Goal: Navigation & Orientation: Go to known website

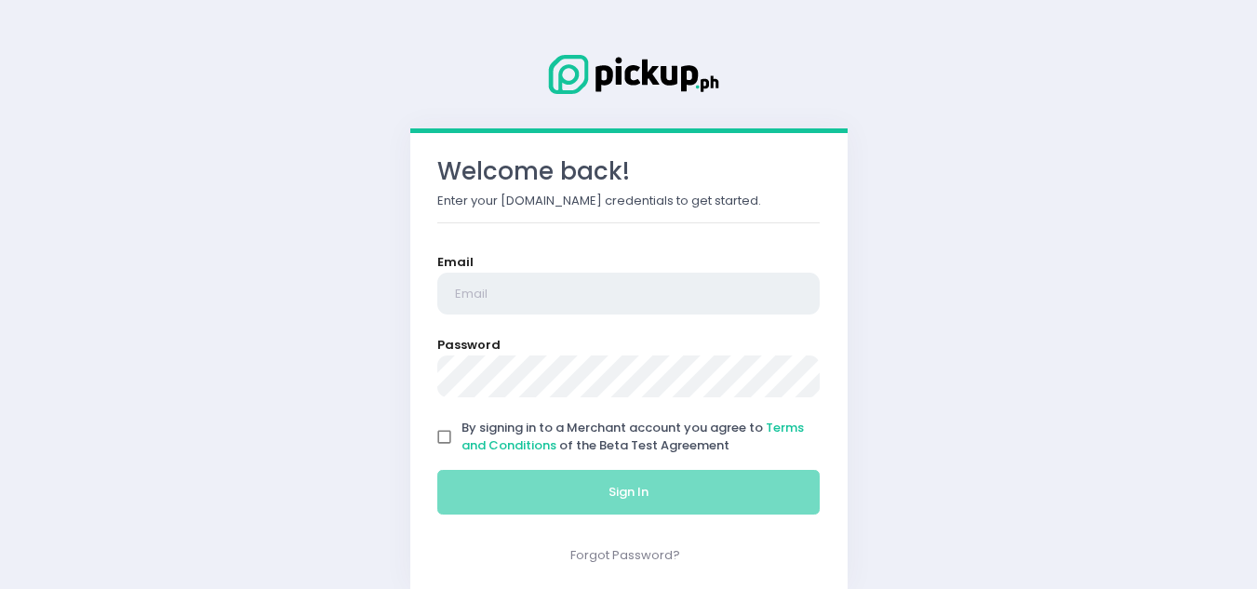
click at [525, 278] on input "email" at bounding box center [628, 294] width 383 height 43
type input "[EMAIL_ADDRESS][DOMAIN_NAME]"
click at [445, 440] on input "By signing in to a Merchant account you agree to Terms and Conditions of the Be…" at bounding box center [444, 437] width 35 height 35
checkbox input "true"
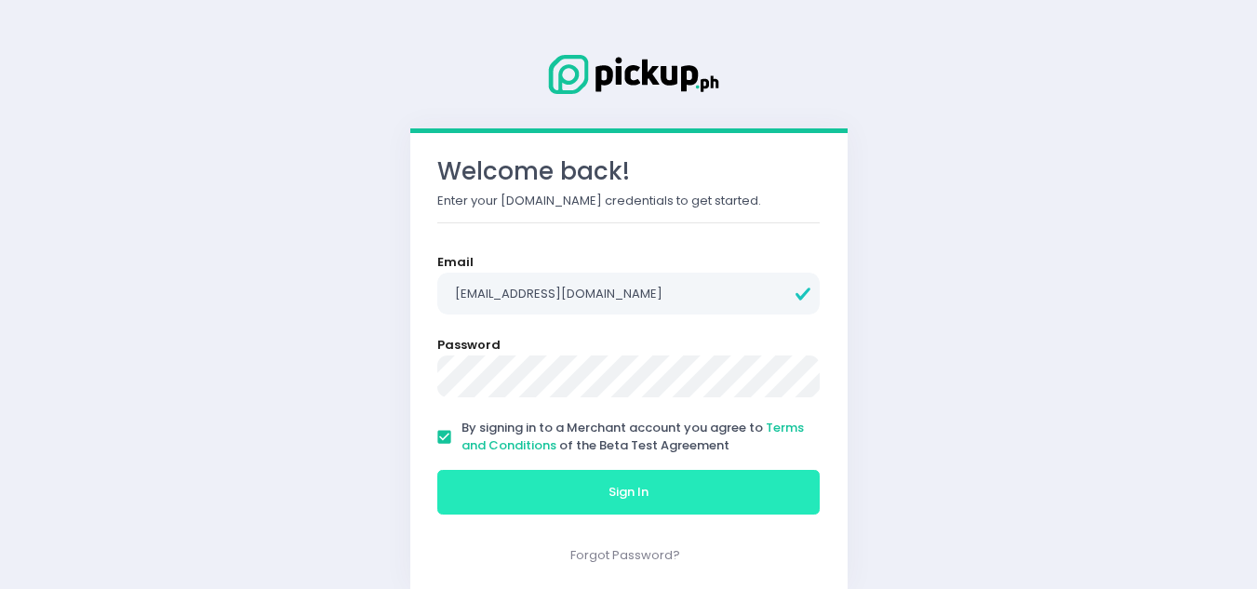
click at [595, 488] on button "Sign In" at bounding box center [628, 492] width 383 height 45
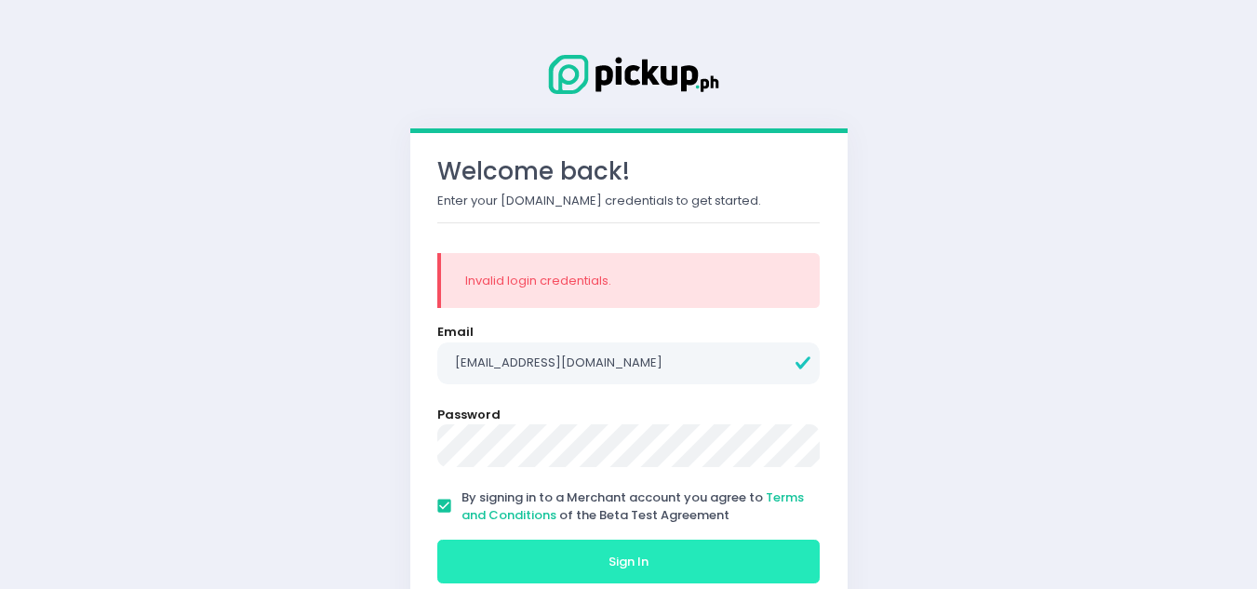
click at [618, 554] on span "Sign In" at bounding box center [629, 562] width 40 height 18
